Goal: Information Seeking & Learning: Learn about a topic

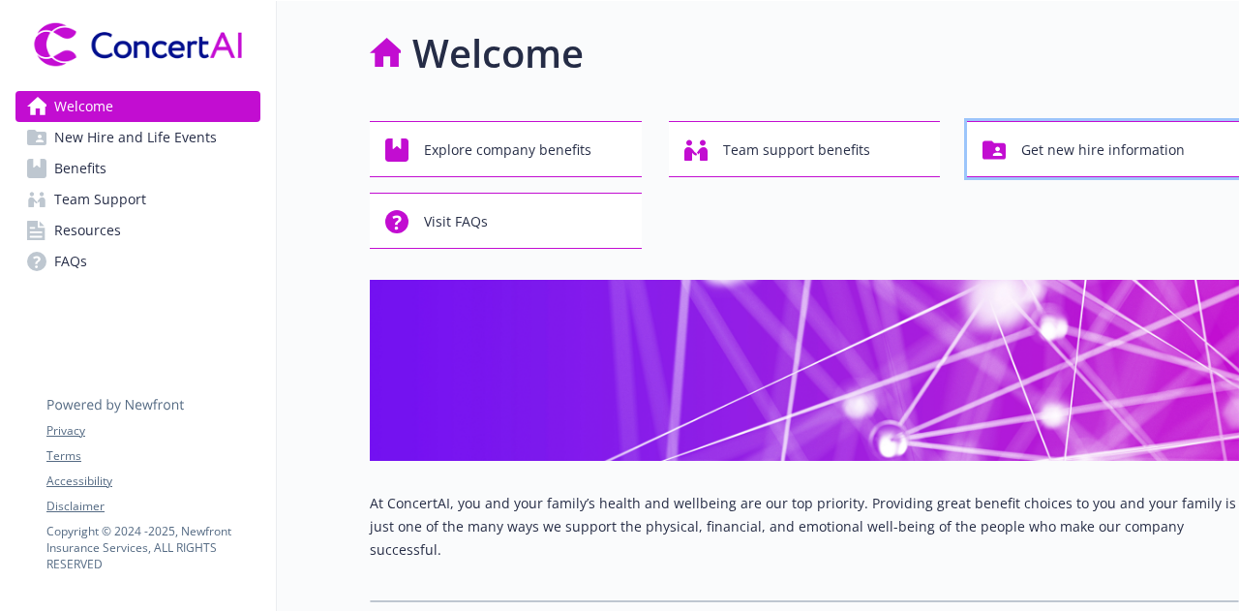
click at [1086, 153] on span "Get new hire information" at bounding box center [1103, 150] width 164 height 37
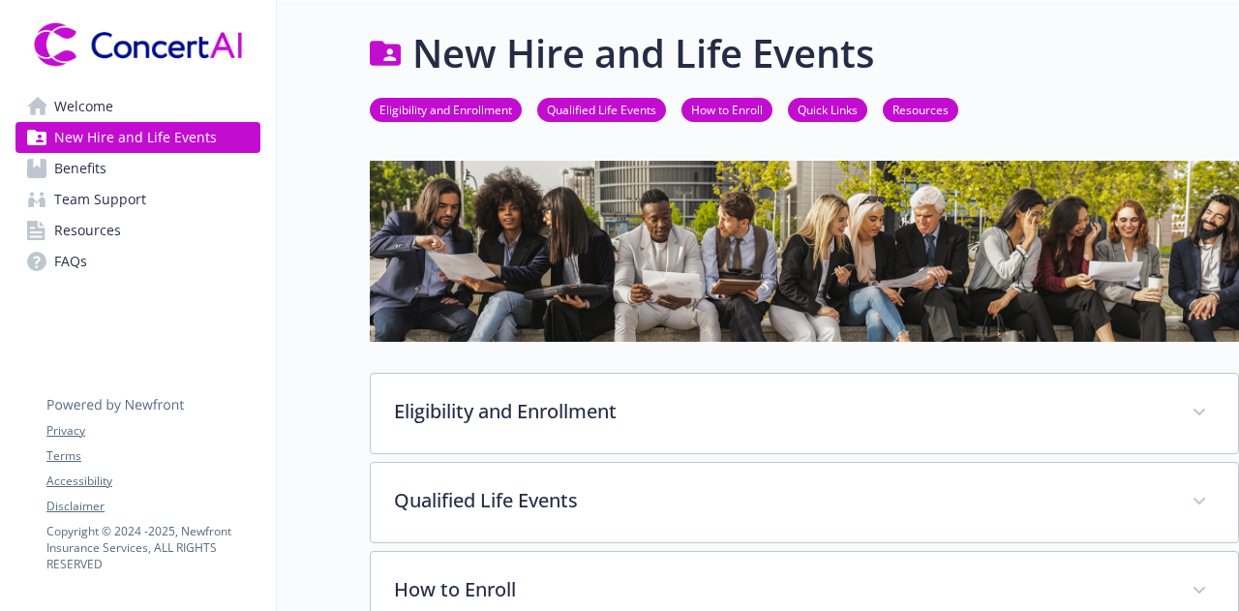
click at [87, 176] on span "Benefits" at bounding box center [80, 168] width 52 height 31
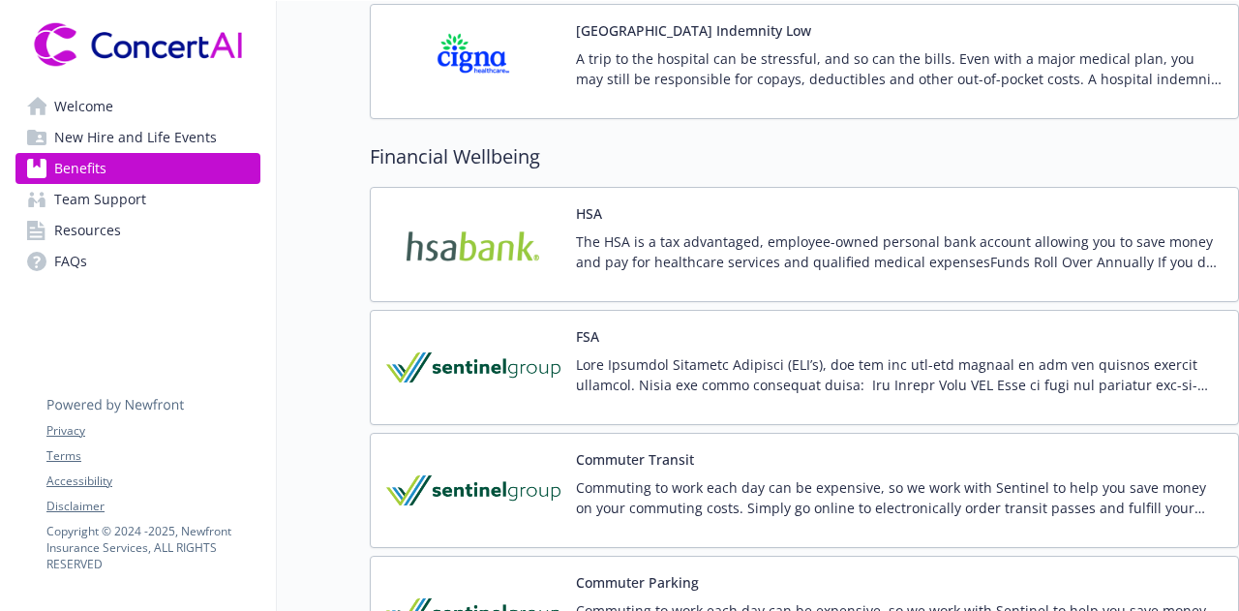
scroll to position [2903, 0]
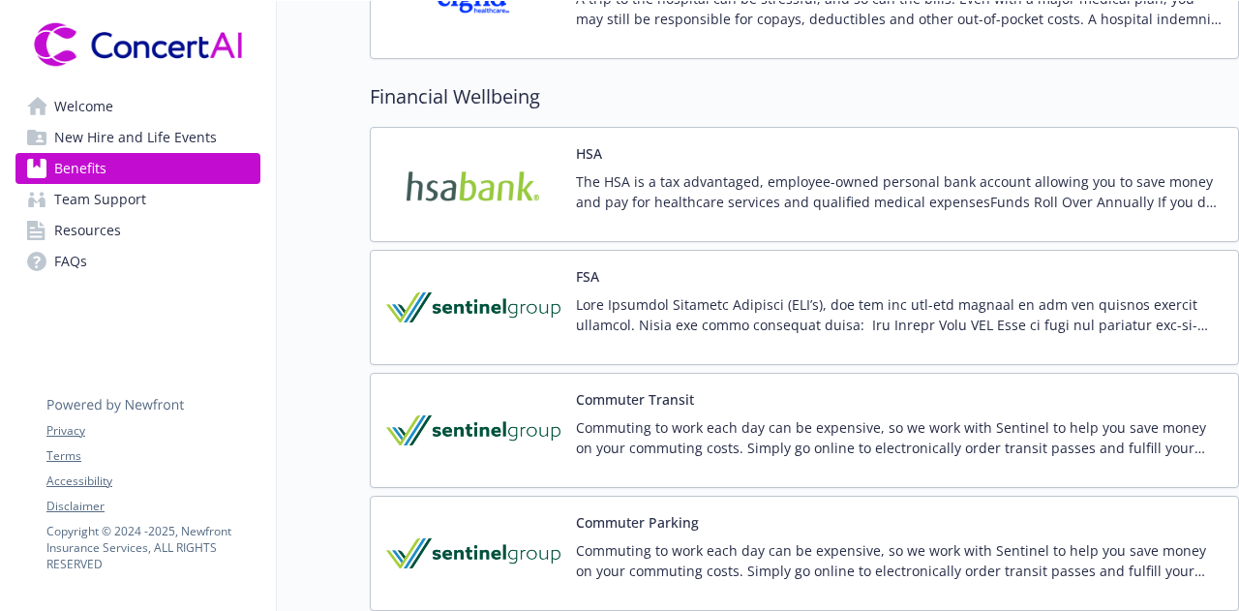
click at [87, 97] on span "Welcome" at bounding box center [83, 106] width 59 height 31
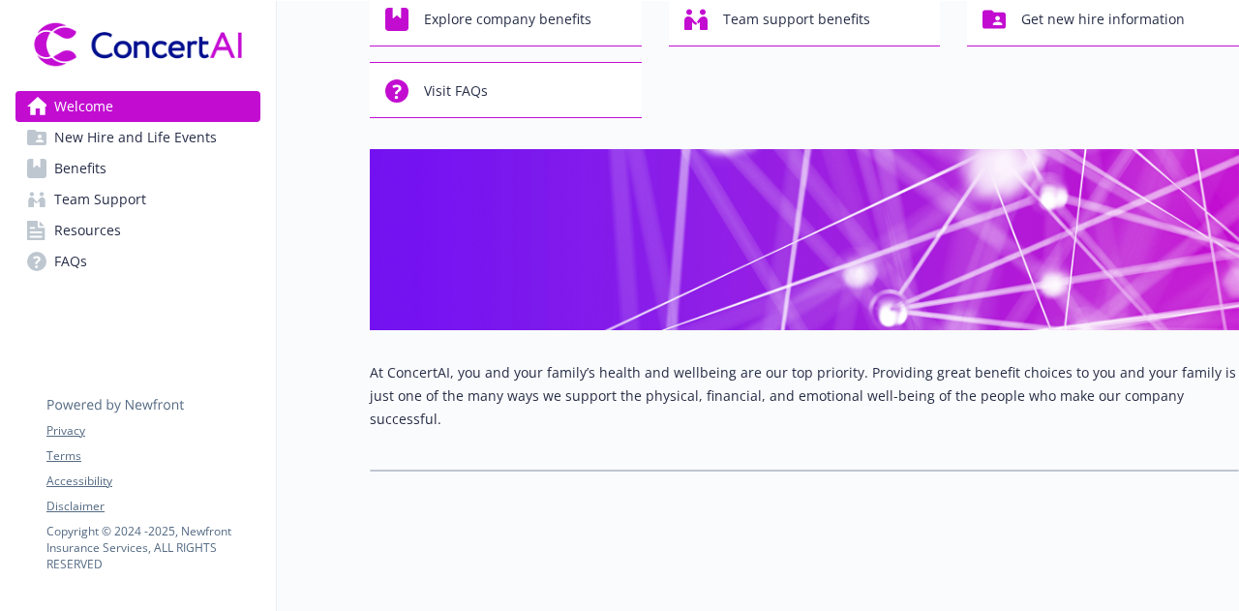
scroll to position [121, 0]
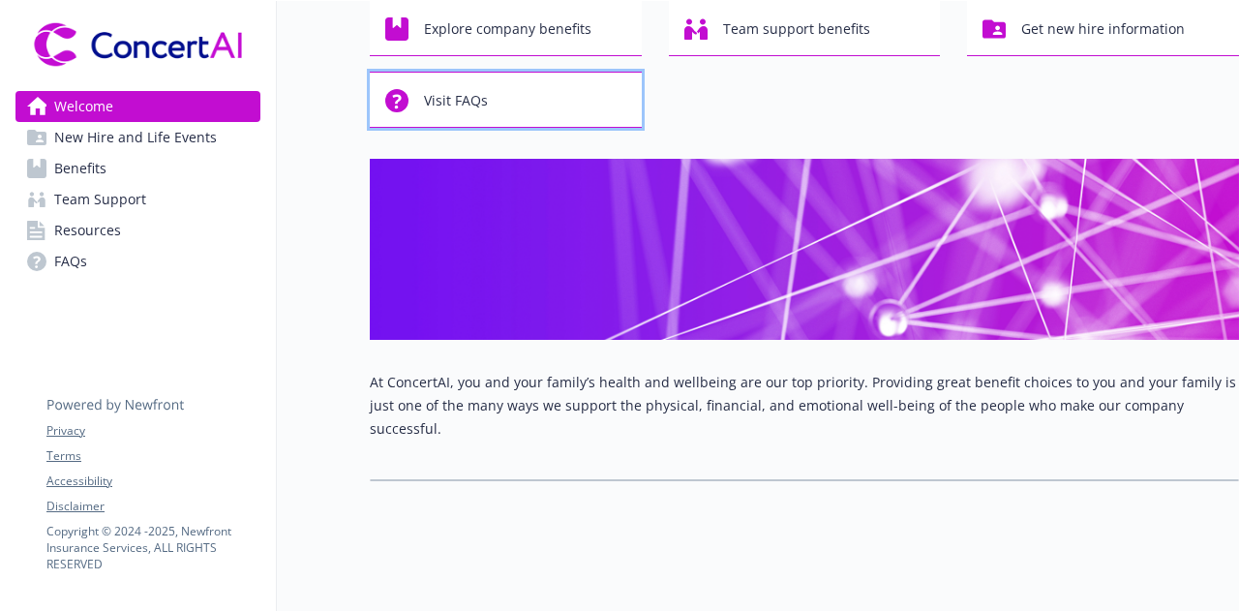
click at [470, 100] on span "Visit FAQs" at bounding box center [456, 100] width 64 height 37
